Goal: Task Accomplishment & Management: Manage account settings

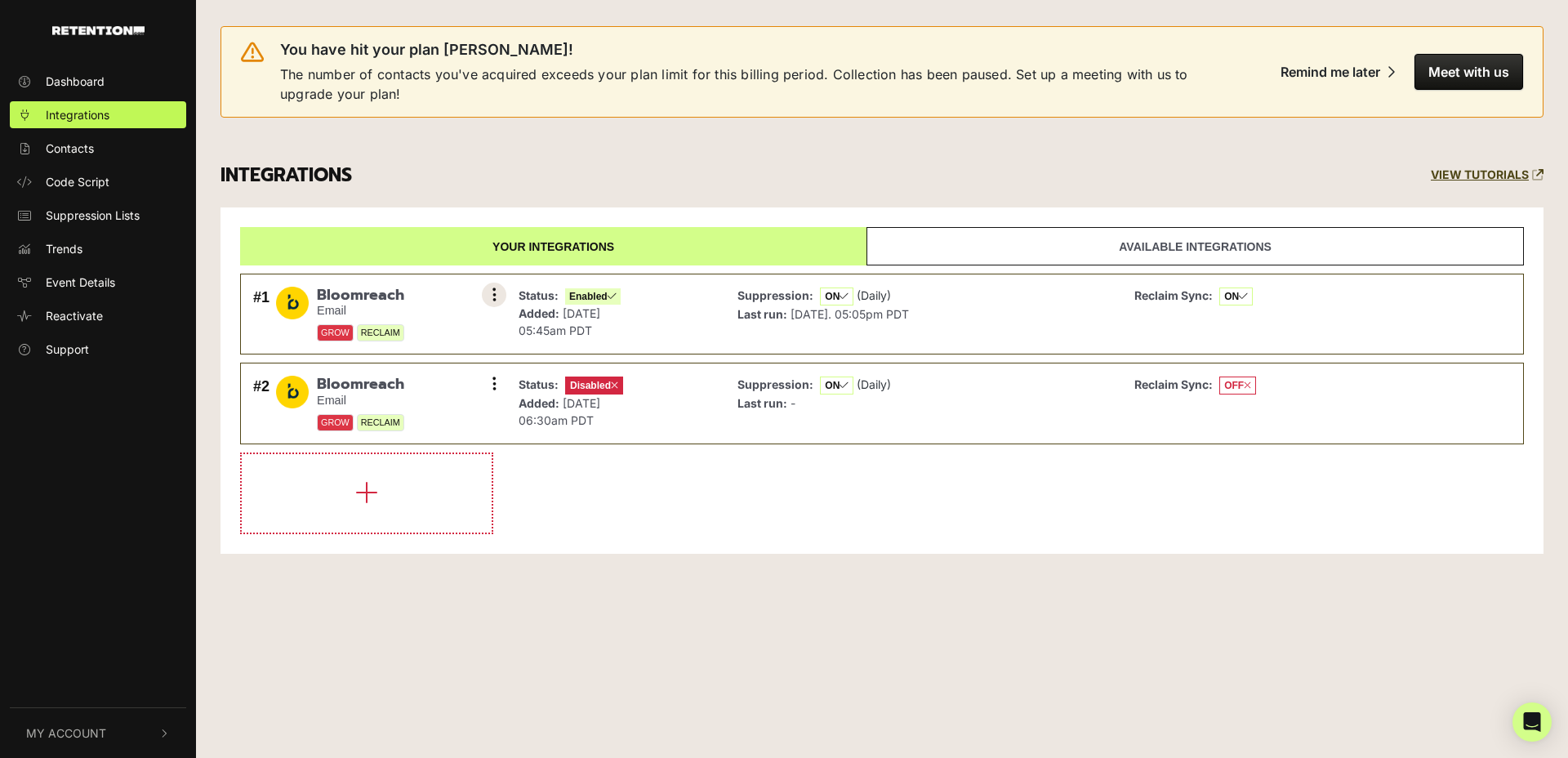
click at [490, 292] on button at bounding box center [494, 295] width 24 height 24
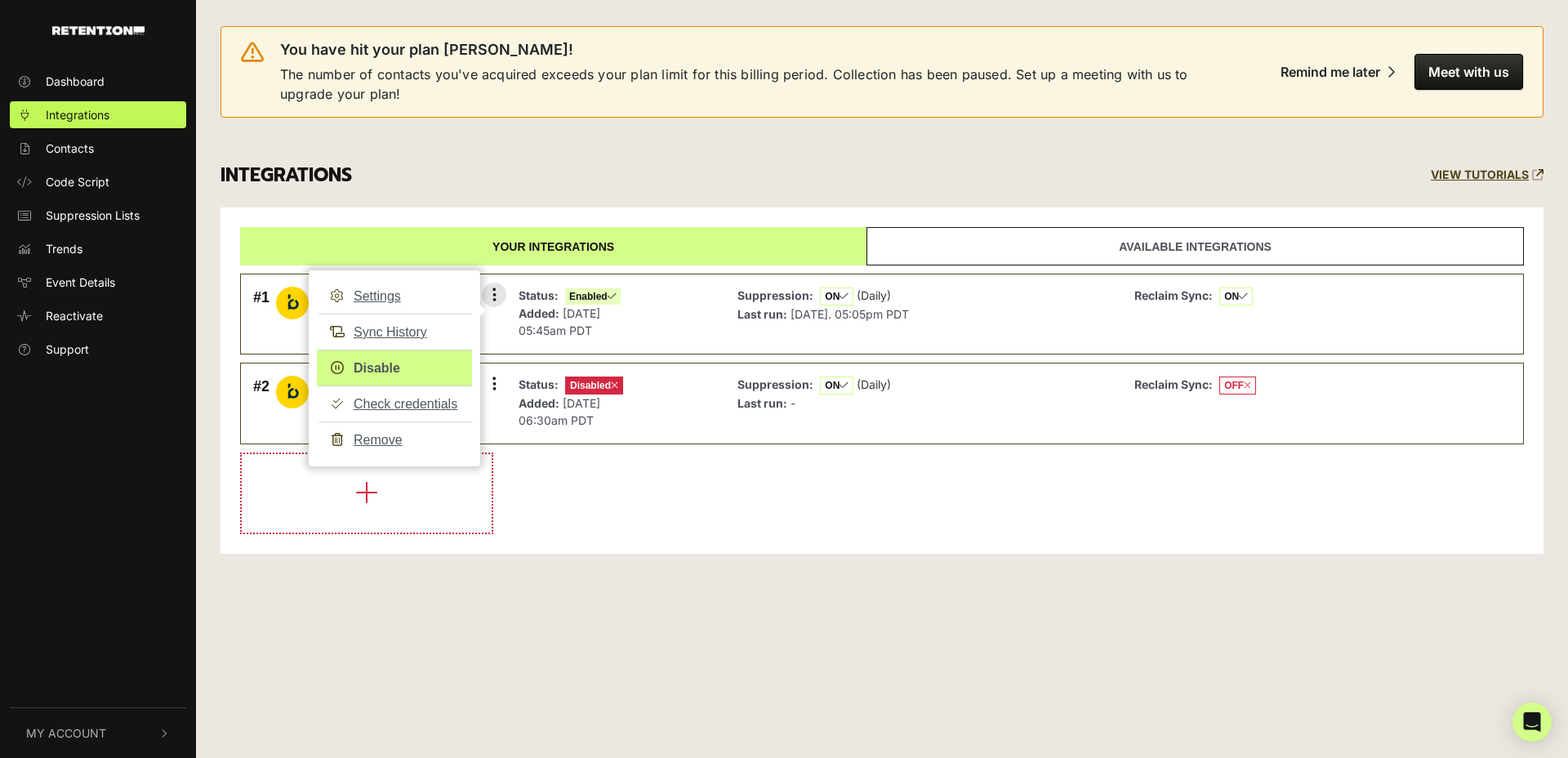
click at [368, 364] on link "Disable" at bounding box center [395, 368] width 155 height 37
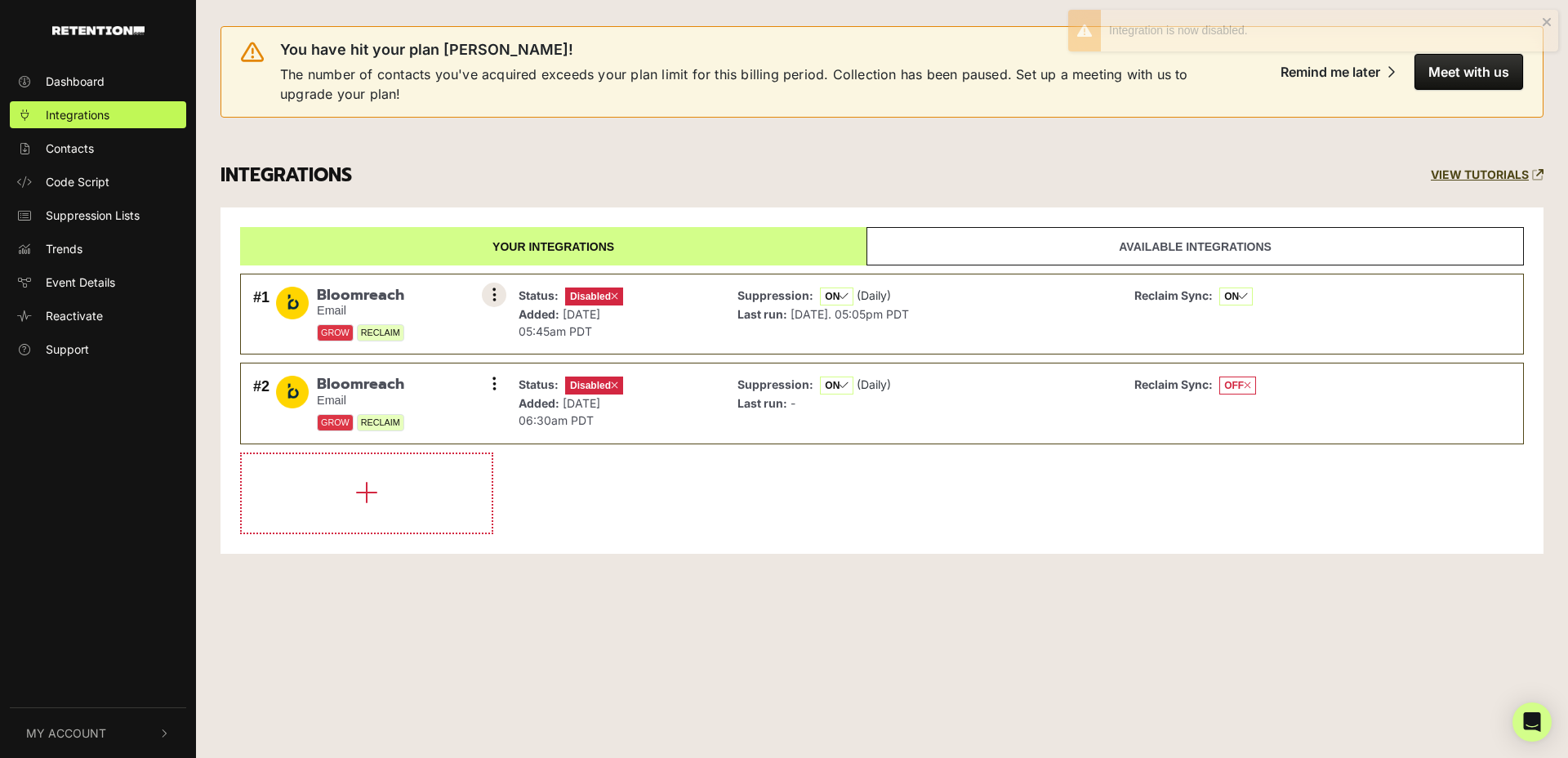
click at [495, 287] on icon at bounding box center [494, 294] width 4 height 17
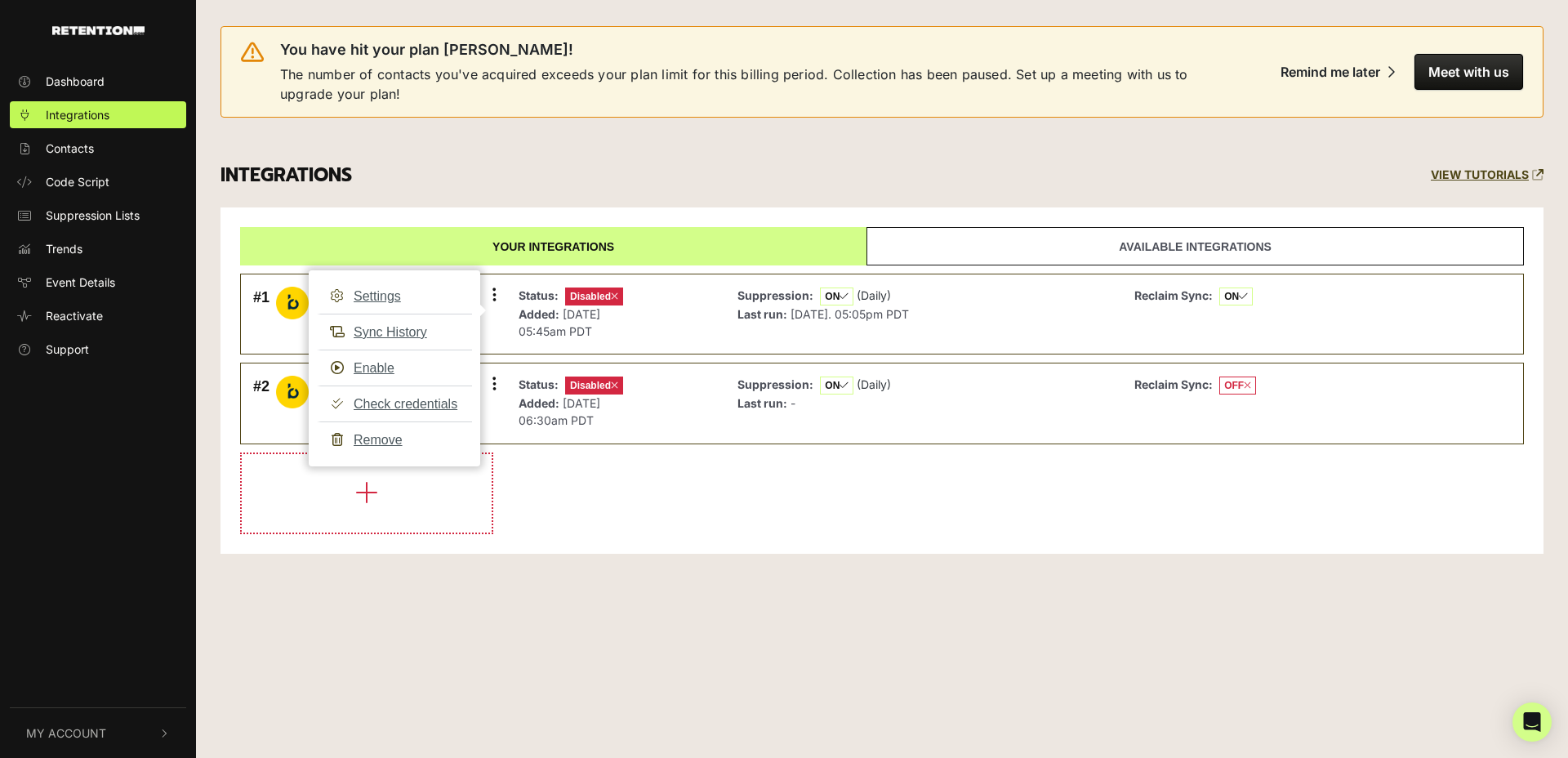
click at [589, 495] on li at bounding box center [882, 493] width 1283 height 82
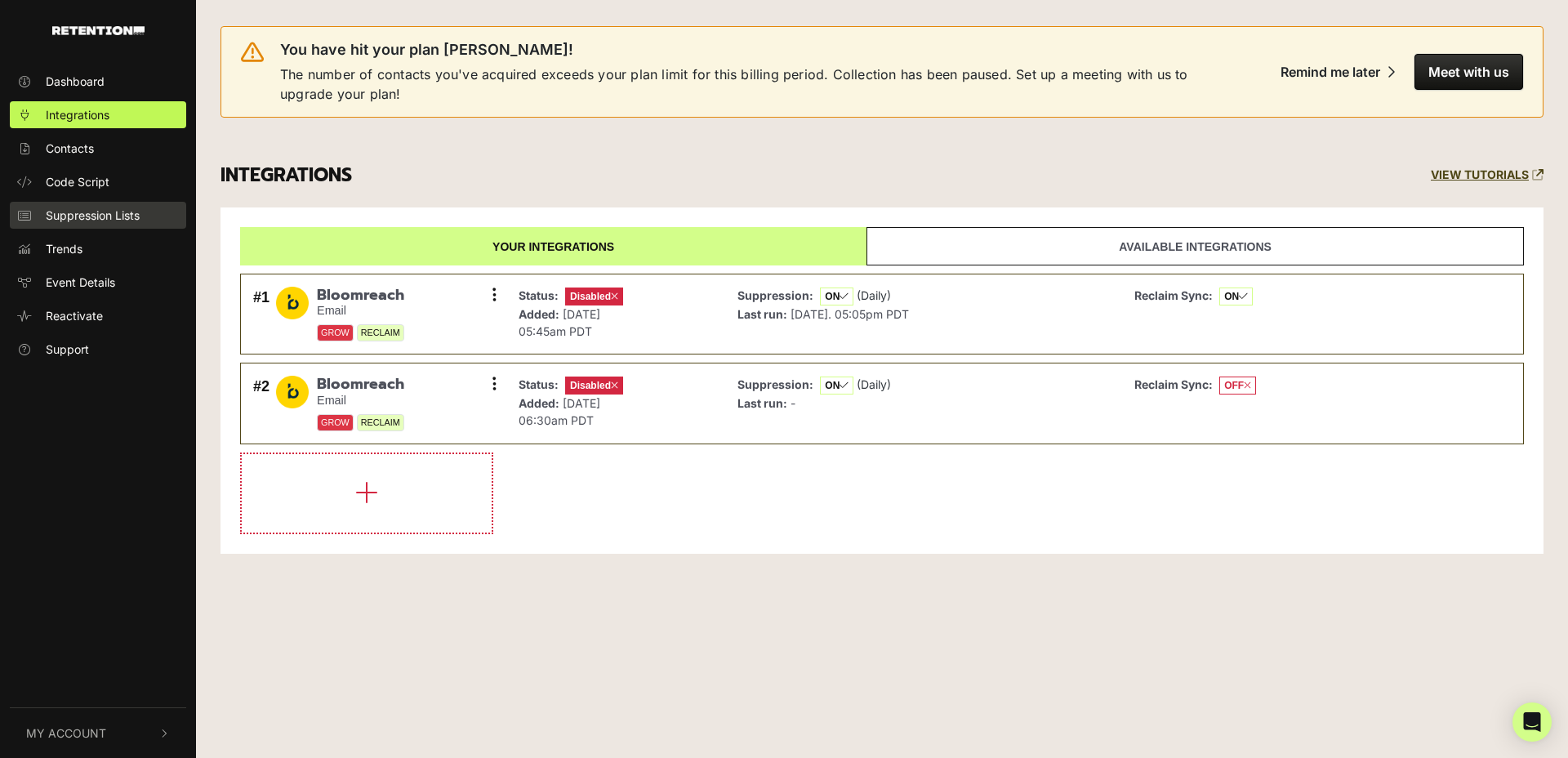
click at [79, 208] on span "Suppression Lists" at bounding box center [93, 216] width 94 height 17
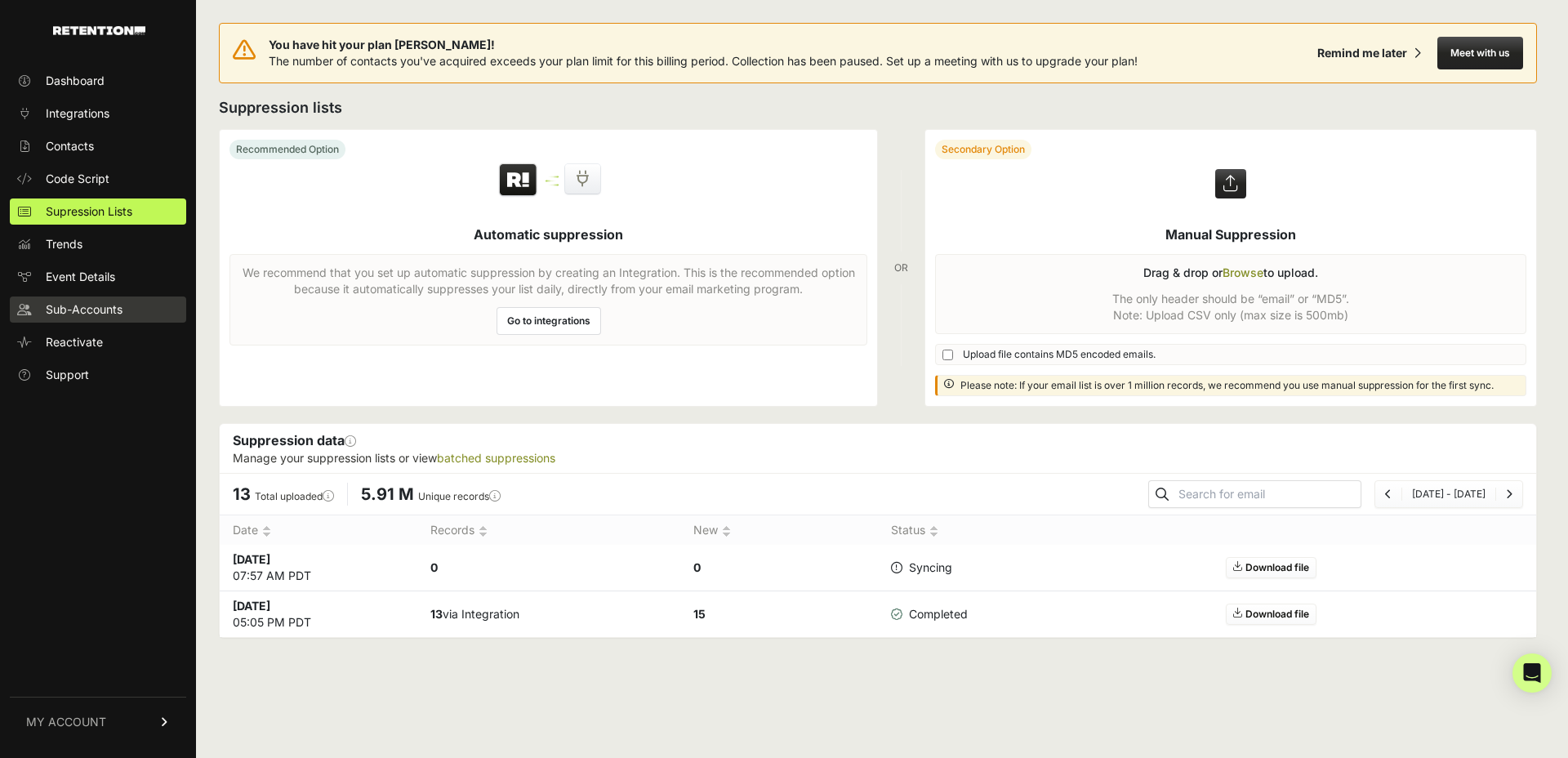
click at [91, 313] on span "Sub-Accounts" at bounding box center [84, 309] width 77 height 17
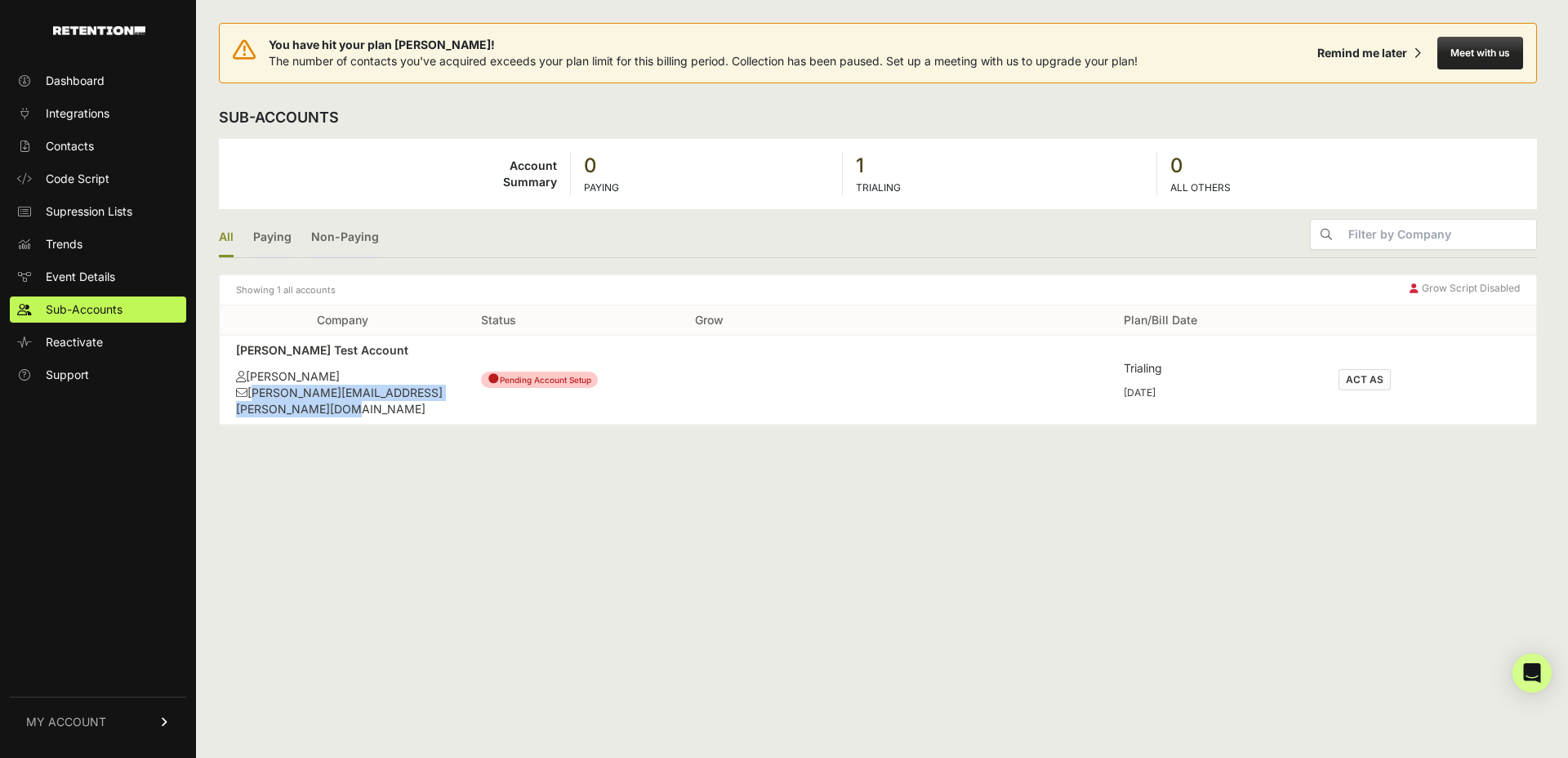
drag, startPoint x: 237, startPoint y: 410, endPoint x: 501, endPoint y: 410, distance: 264.0
click at [449, 410] on div "[PERSON_NAME][EMAIL_ADDRESS][PERSON_NAME][DOMAIN_NAME]" at bounding box center [341, 401] width 212 height 32
click at [282, 376] on div "[PERSON_NAME]" at bounding box center [341, 376] width 212 height 17
click at [1441, 383] on td "ACT AS" at bounding box center [1428, 380] width 214 height 89
click at [345, 357] on div "[PERSON_NAME] Test Account" at bounding box center [341, 350] width 212 height 17
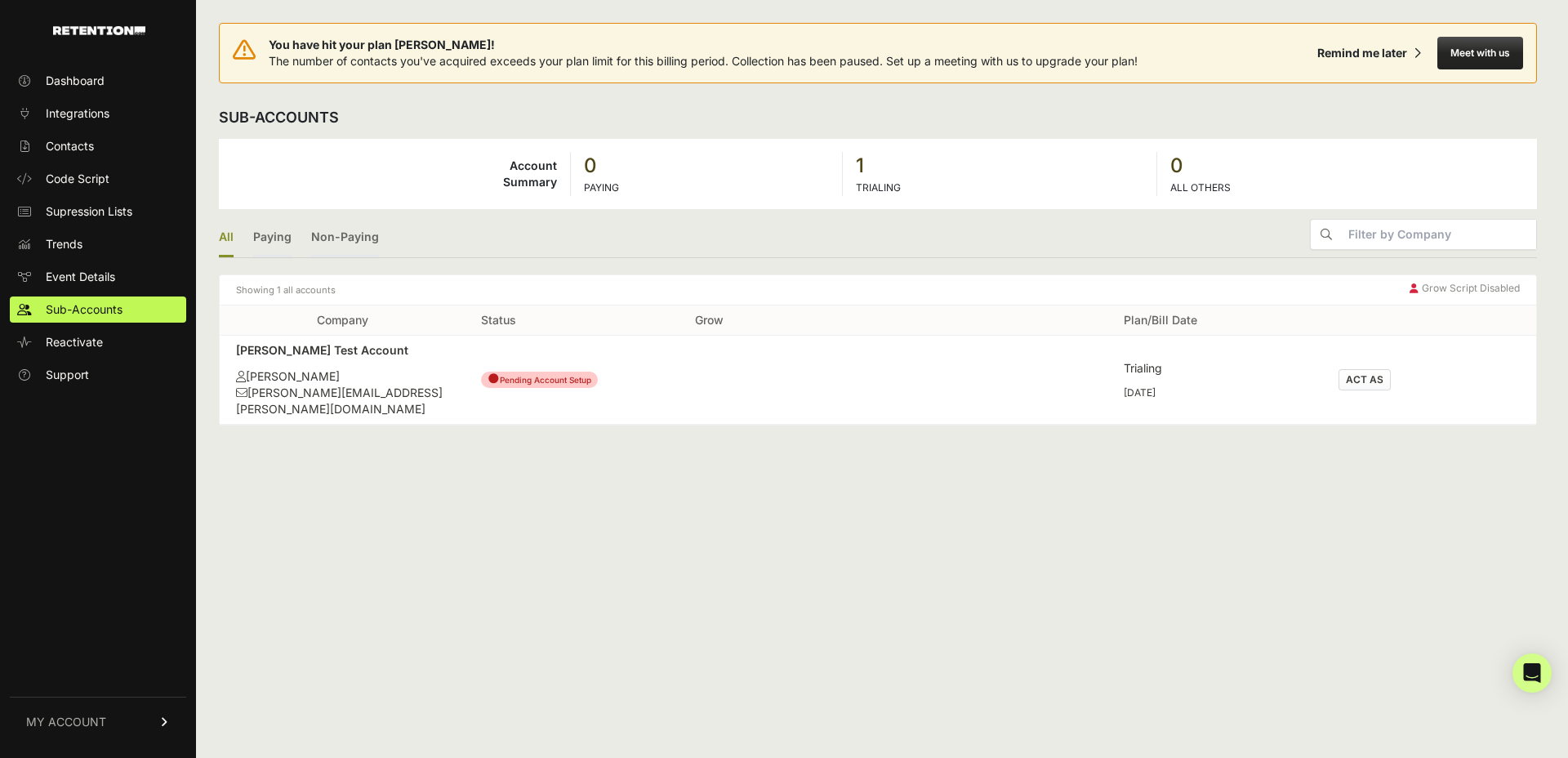
click at [1362, 379] on button "ACT AS" at bounding box center [1365, 380] width 52 height 21
